Goal: Register for event/course

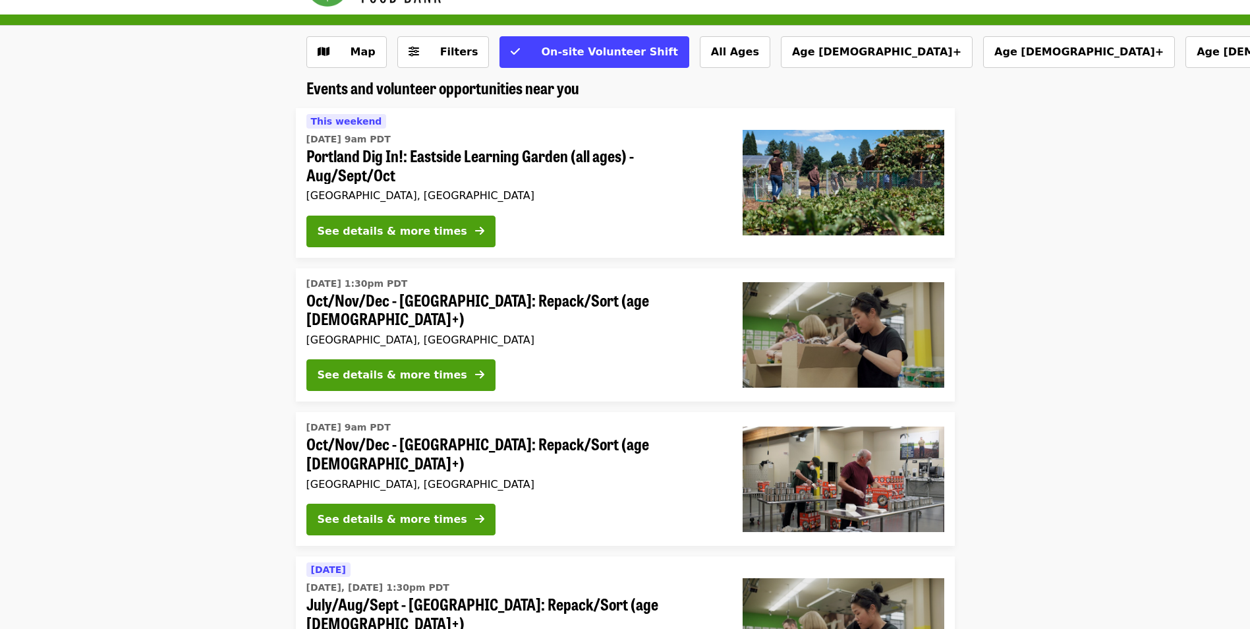
scroll to position [66, 0]
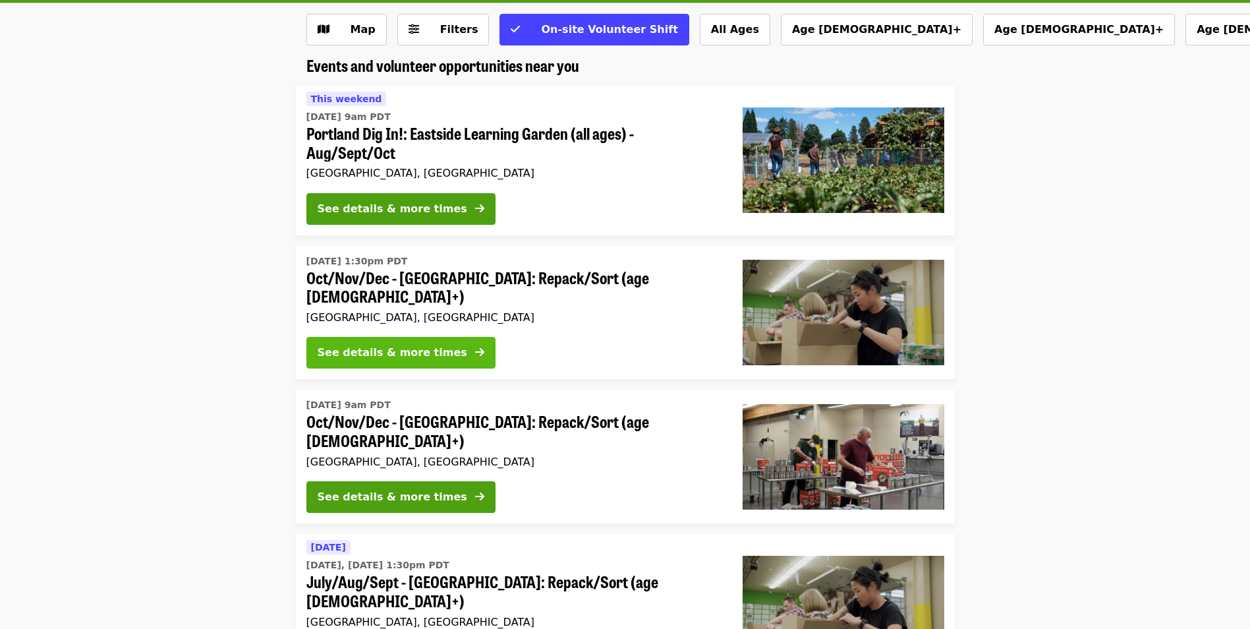
click at [437, 360] on button "See details & more times" at bounding box center [400, 353] width 189 height 32
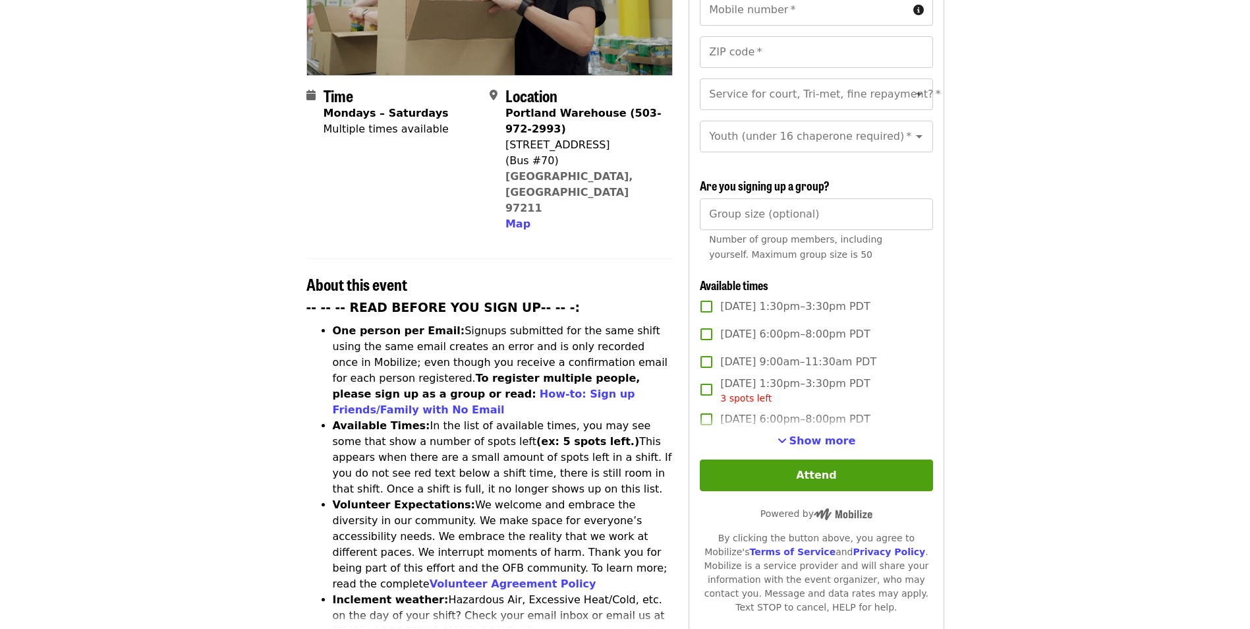
scroll to position [329, 0]
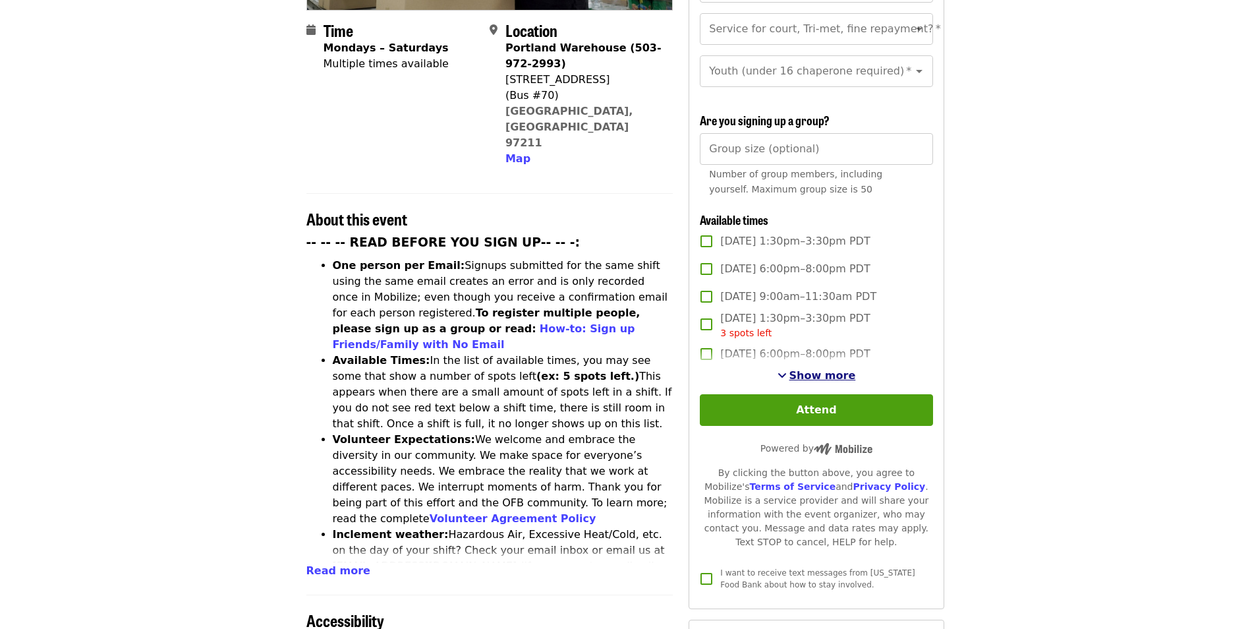
click at [826, 372] on span "Show more" at bounding box center [822, 375] width 67 height 13
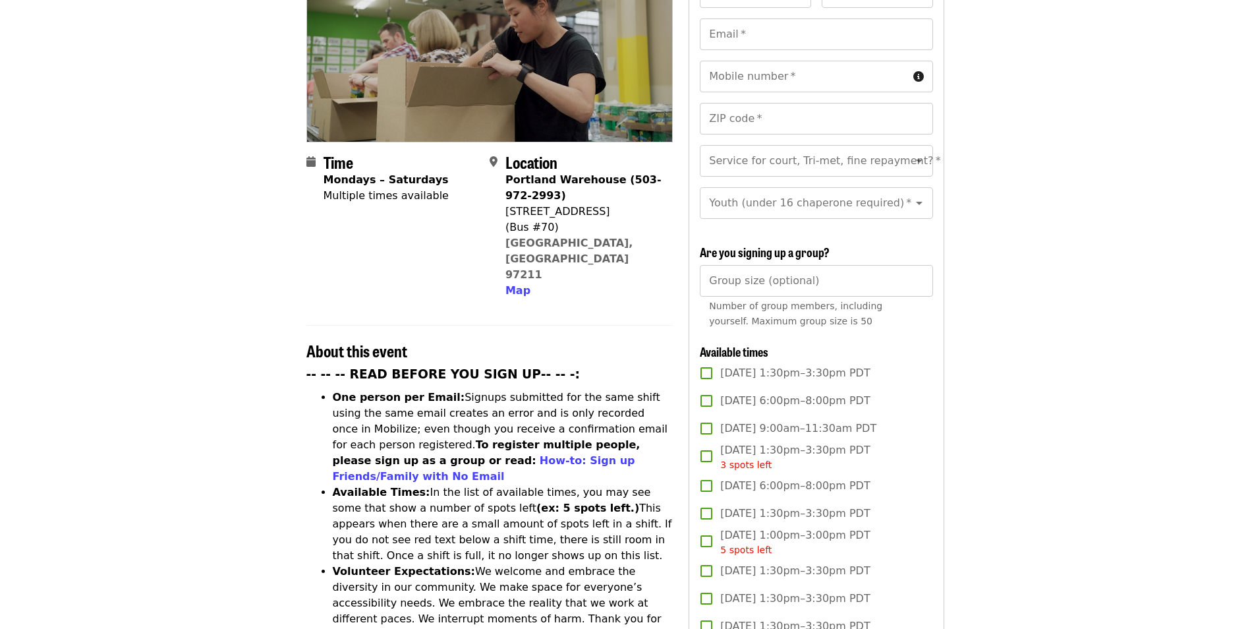
scroll to position [0, 0]
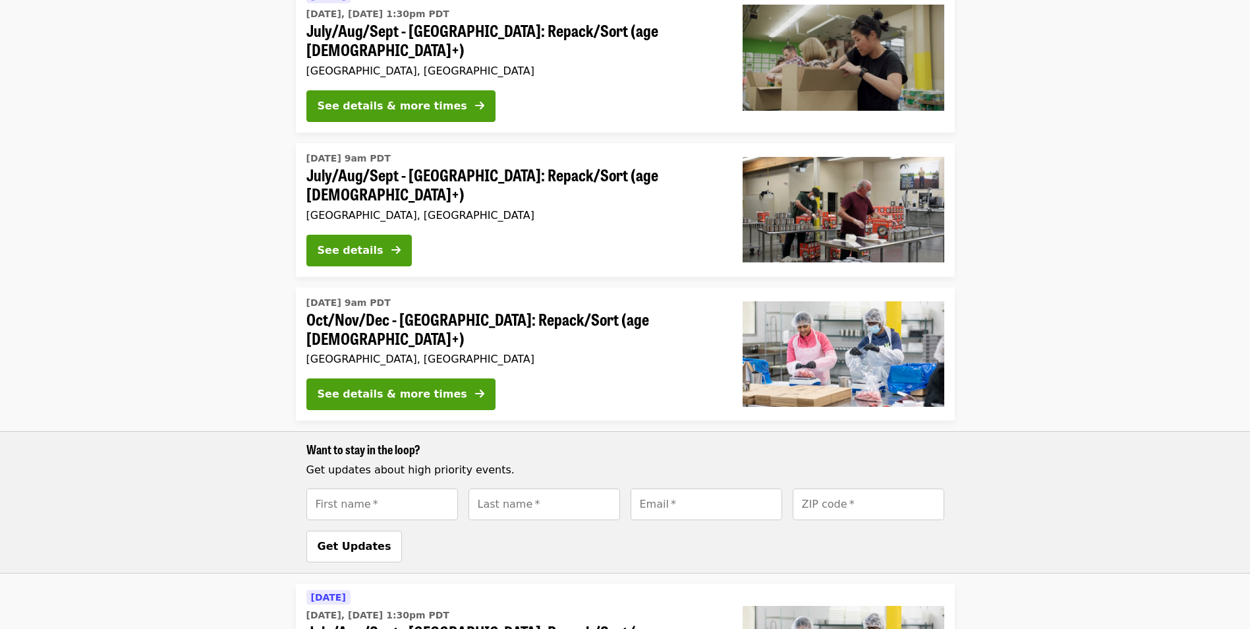
scroll to position [659, 0]
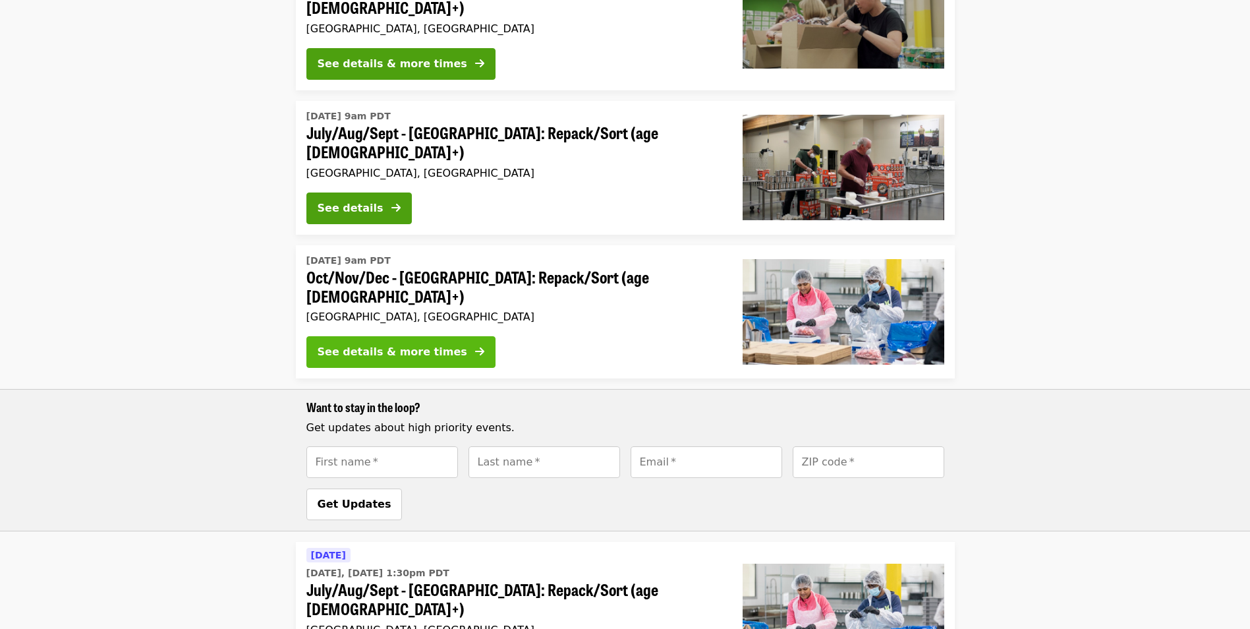
click at [430, 344] on div "See details & more times" at bounding box center [393, 352] width 150 height 16
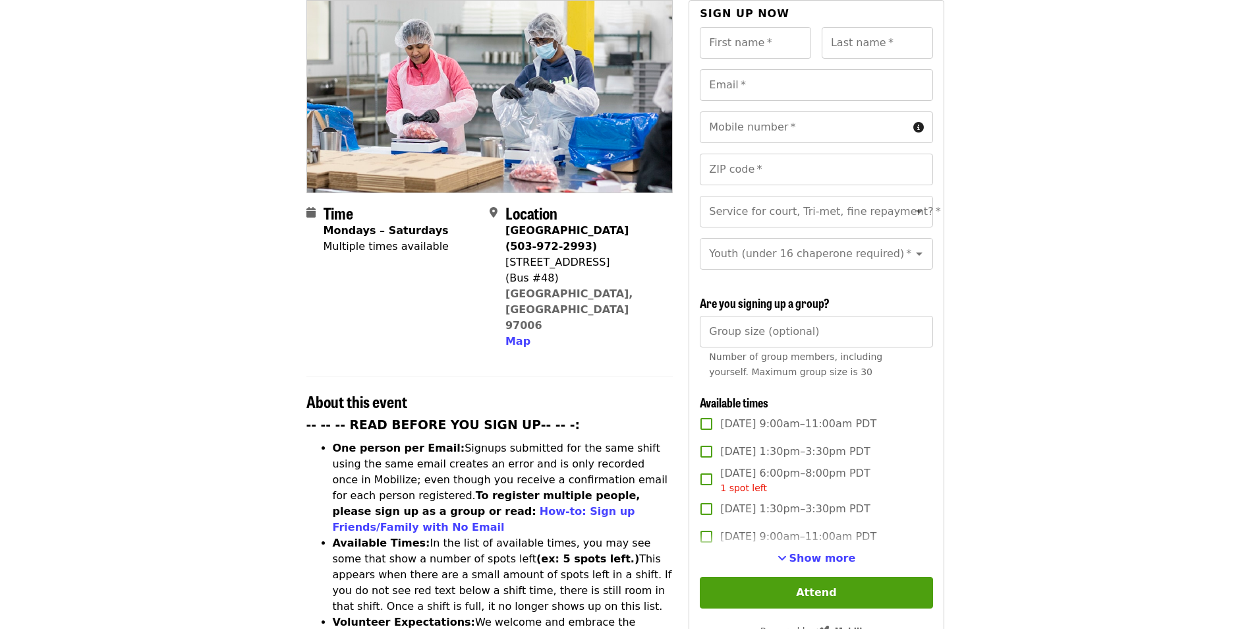
scroll to position [198, 0]
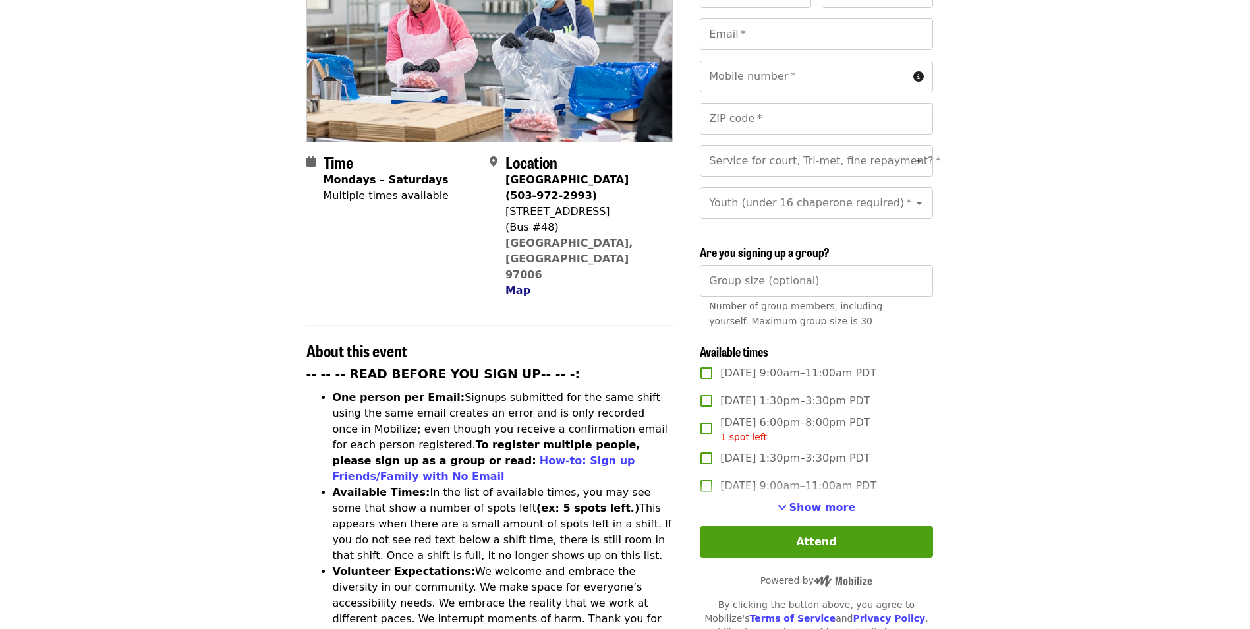
click at [520, 283] on button "Map" at bounding box center [517, 291] width 25 height 16
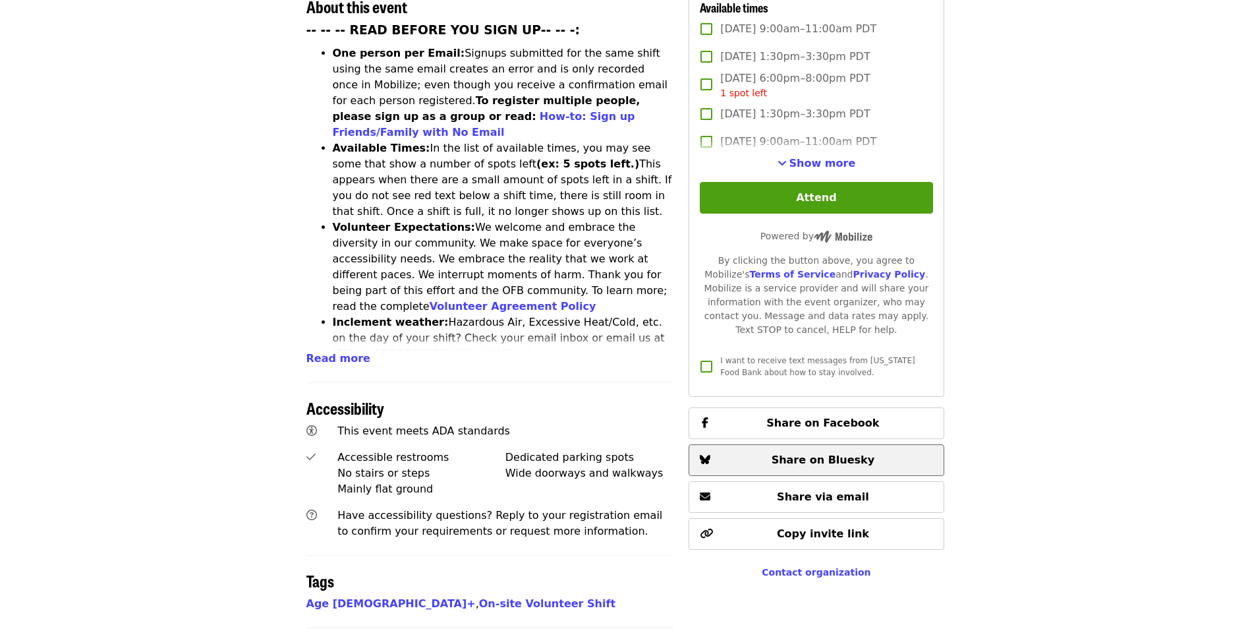
scroll to position [348, 0]
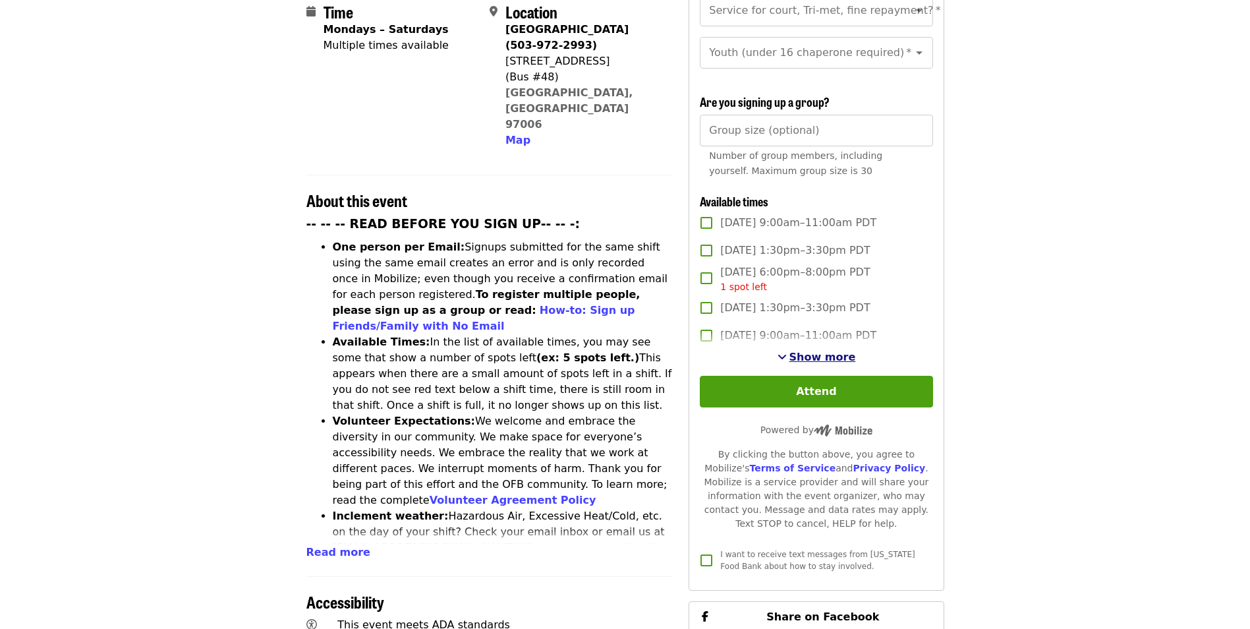
click at [810, 351] on span "Show more" at bounding box center [822, 357] width 67 height 13
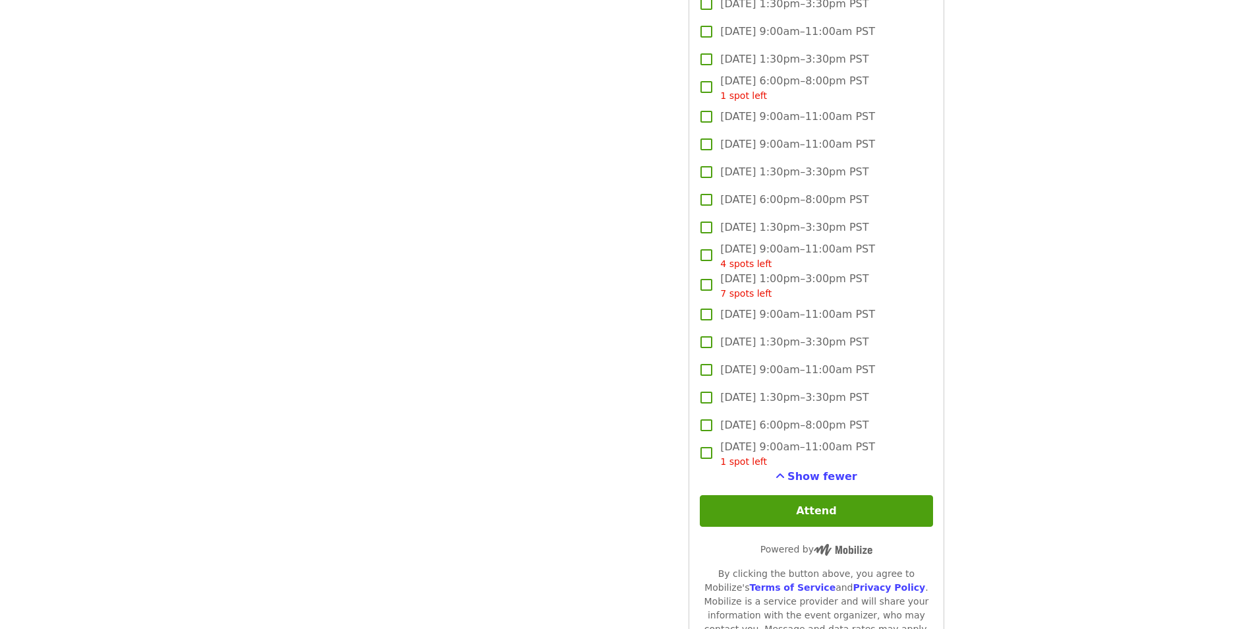
scroll to position [3181, 0]
